Goal: Book appointment/travel/reservation

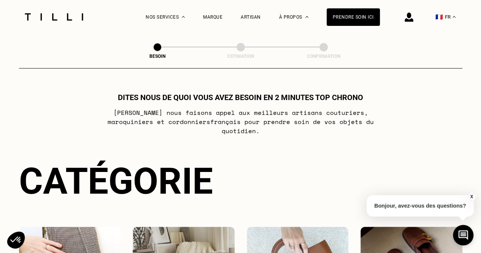
click at [69, 14] on img at bounding box center [54, 16] width 64 height 7
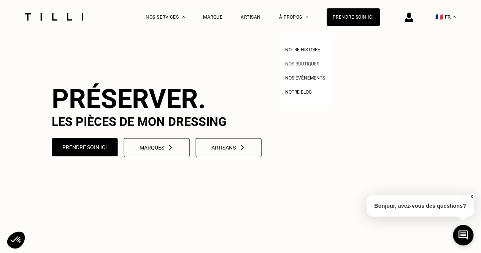
click at [298, 60] on link "Nos boutiques" at bounding box center [302, 63] width 34 height 8
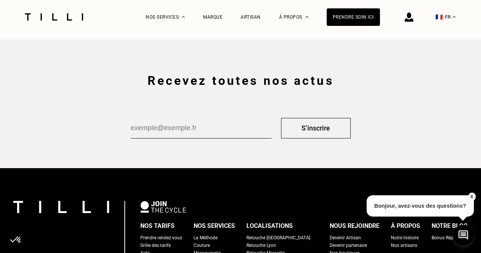
scroll to position [1311, 0]
